Goal: Information Seeking & Learning: Learn about a topic

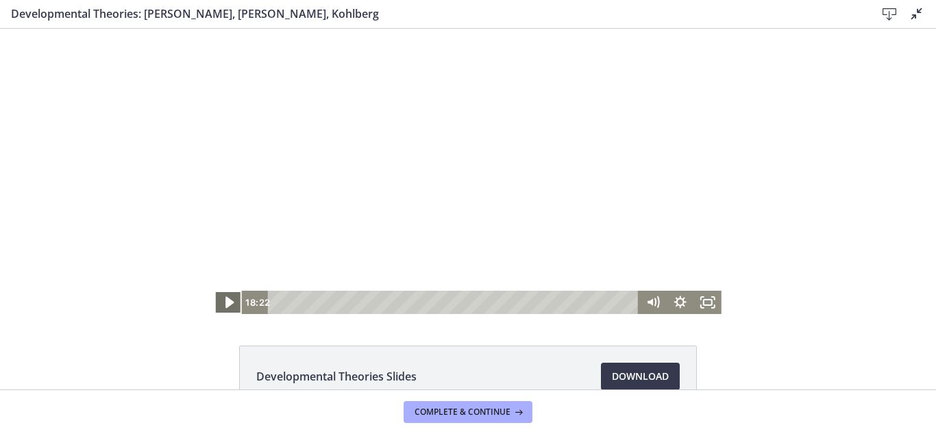
click at [219, 301] on icon "Play Video" at bounding box center [229, 302] width 33 height 28
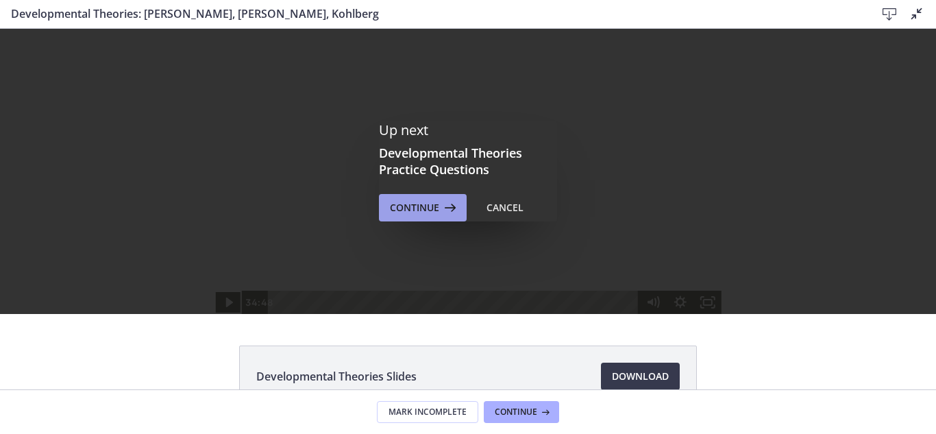
click at [406, 203] on span "Continue" at bounding box center [414, 207] width 49 height 16
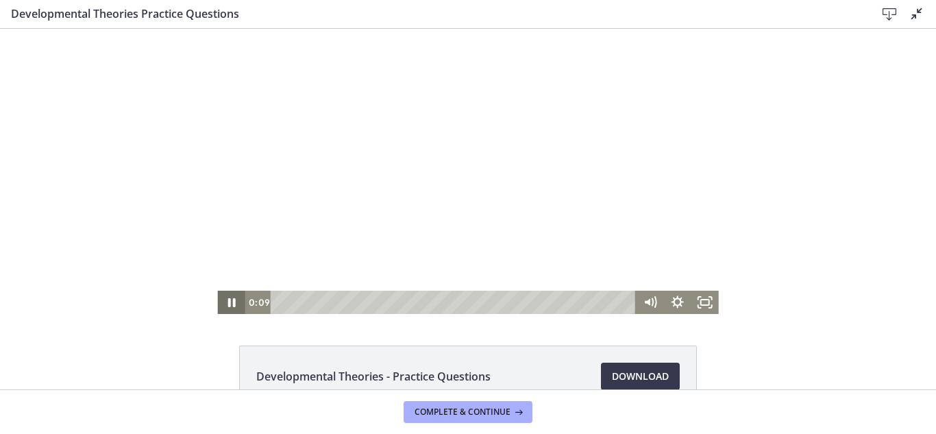
click at [224, 309] on icon "Pause" at bounding box center [230, 301] width 27 height 23
click at [224, 309] on icon "Play Video" at bounding box center [232, 302] width 33 height 28
click at [224, 309] on icon "Pause" at bounding box center [230, 302] width 33 height 28
click at [228, 299] on icon "Play Video" at bounding box center [232, 302] width 33 height 28
click at [695, 303] on icon "Fullscreen" at bounding box center [705, 302] width 33 height 28
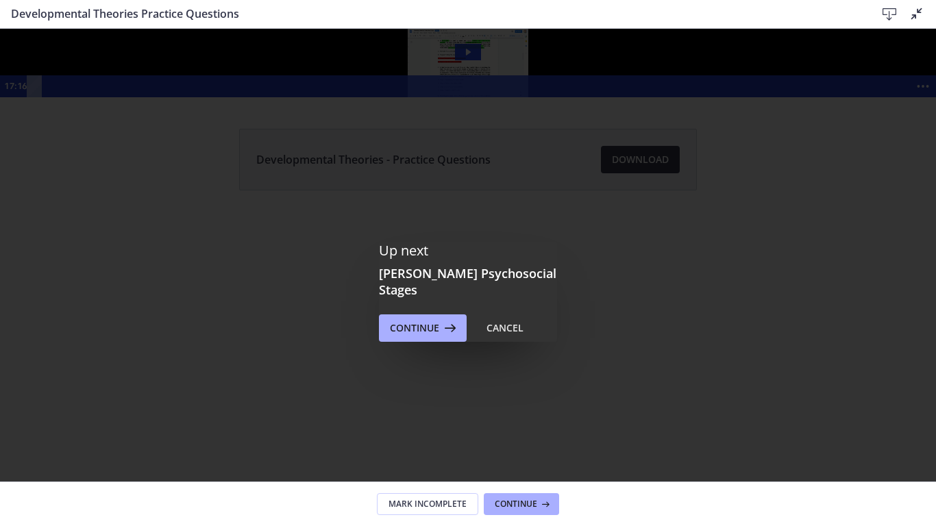
click at [428, 97] on div "Click for sound @keyframes VOLUME_SMALL_WAVE_FLASH { 0% { opacity: 0; } 33% { o…" at bounding box center [468, 63] width 936 height 69
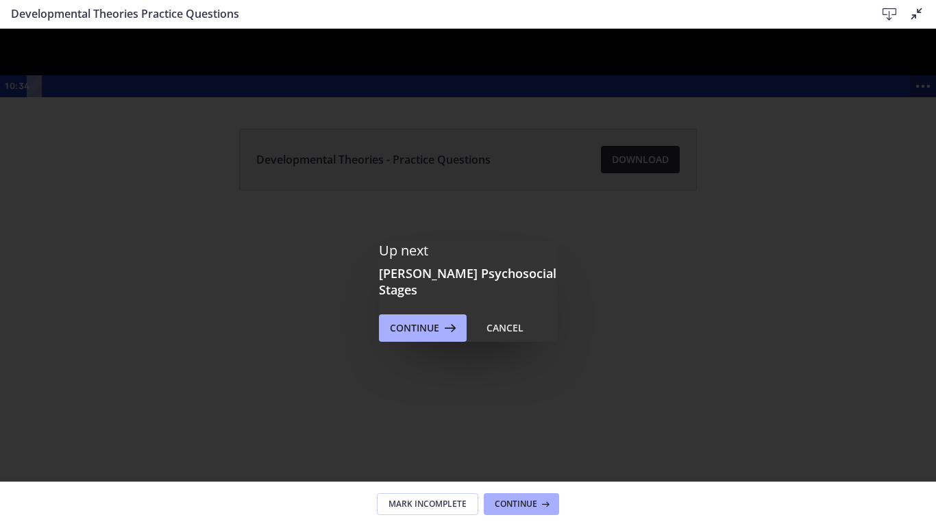
click at [907, 99] on icon "Show more buttons" at bounding box center [923, 86] width 32 height 26
click at [881, 99] on icon "Fullscreen" at bounding box center [897, 86] width 32 height 26
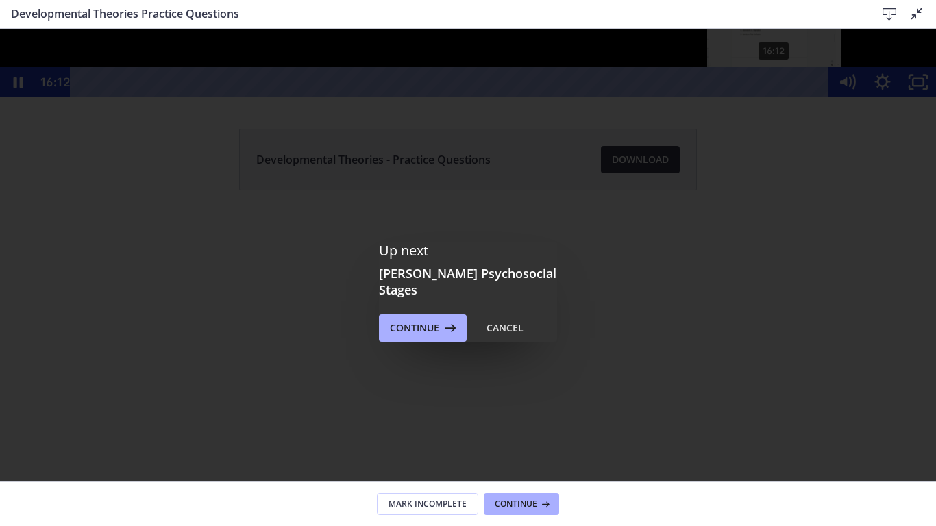
click at [775, 97] on div "16:12" at bounding box center [452, 82] width 736 height 30
click at [797, 97] on div "16:44" at bounding box center [452, 82] width 736 height 30
click at [917, 101] on icon "Unfullscreen" at bounding box center [918, 82] width 42 height 36
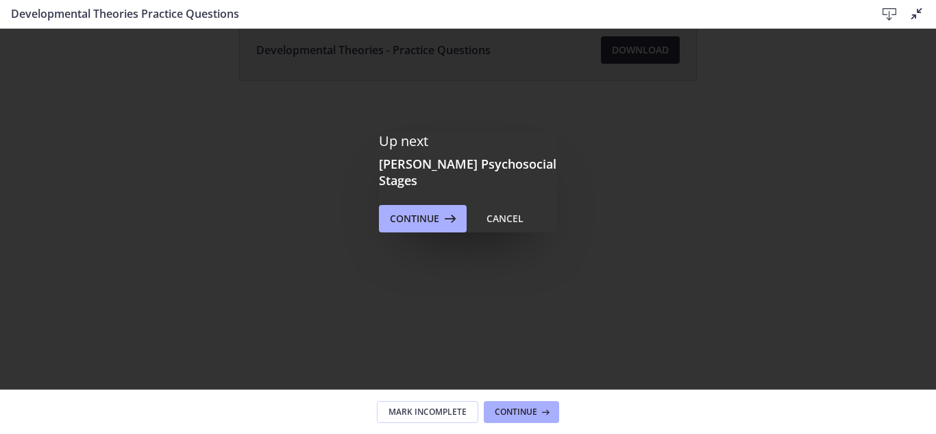
scroll to position [137, 0]
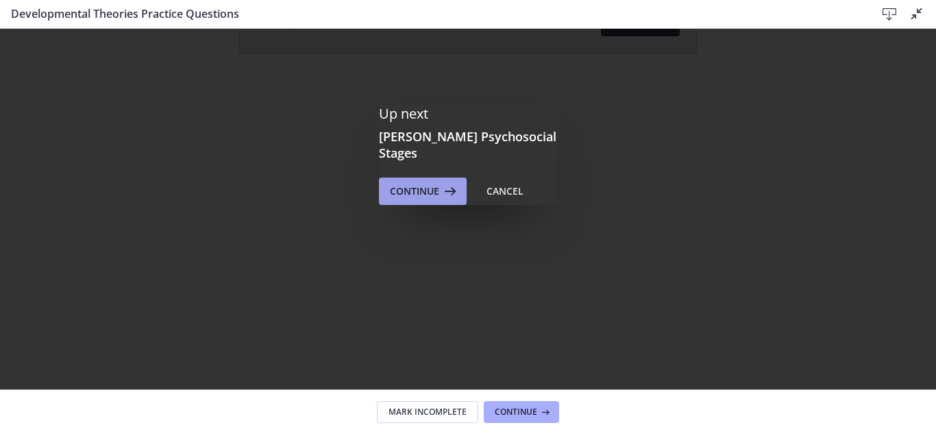
click at [418, 183] on span "Continue" at bounding box center [414, 191] width 49 height 16
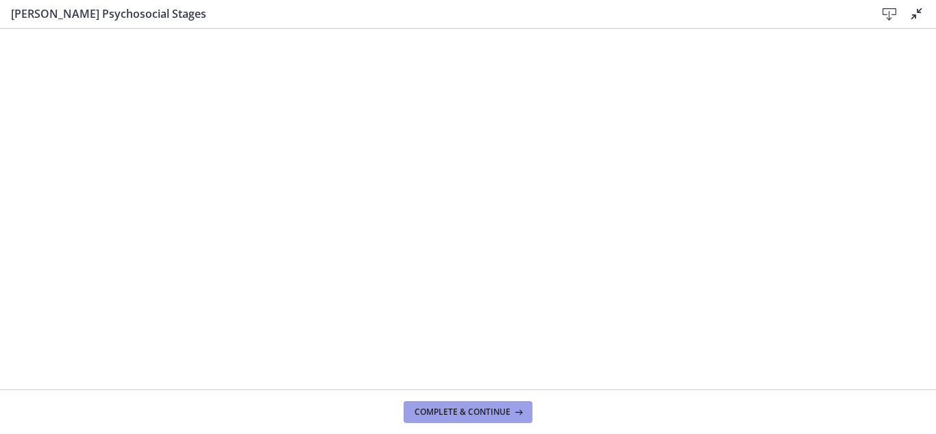
click at [501, 418] on button "Complete & continue" at bounding box center [468, 412] width 129 height 22
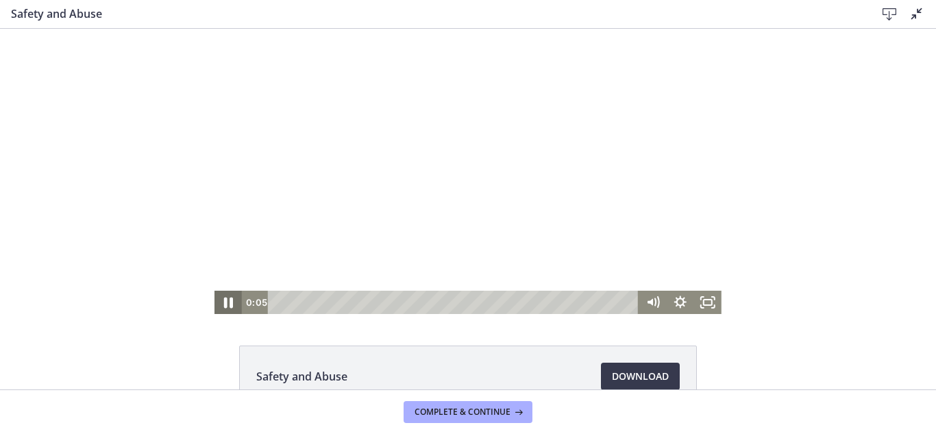
click at [228, 299] on icon "Pause" at bounding box center [228, 302] width 33 height 28
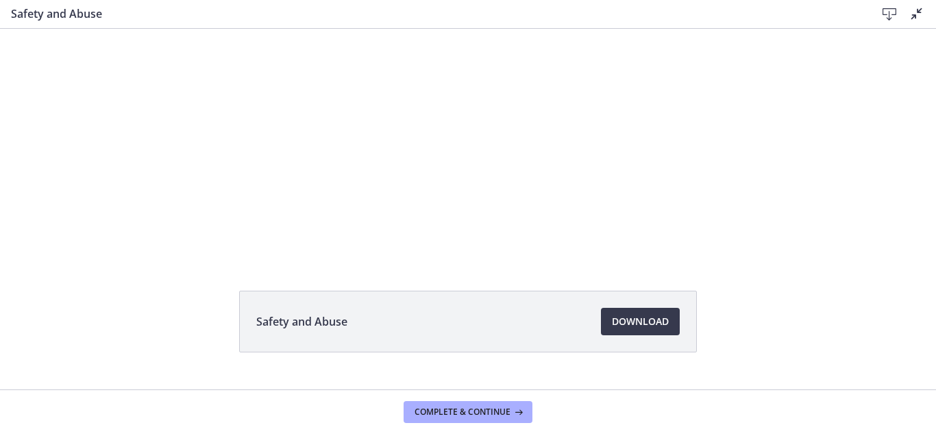
scroll to position [84, 0]
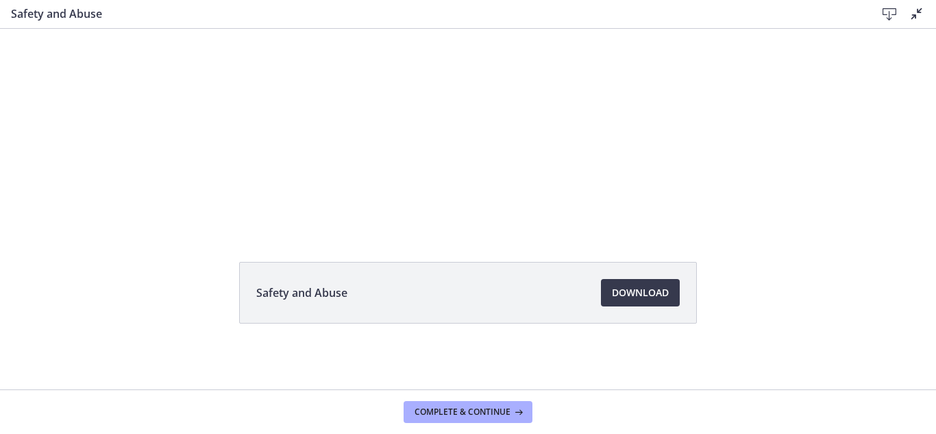
click at [917, 9] on icon at bounding box center [916, 13] width 16 height 16
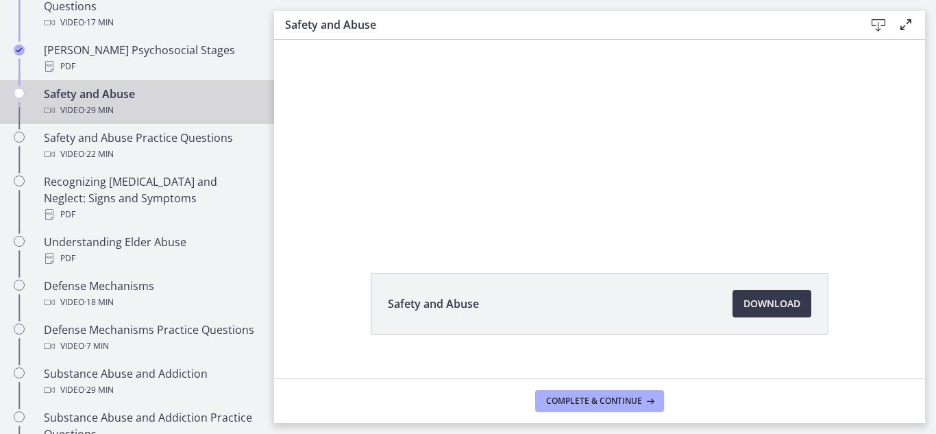
scroll to position [612, 0]
